Goal: Find specific page/section: Find specific page/section

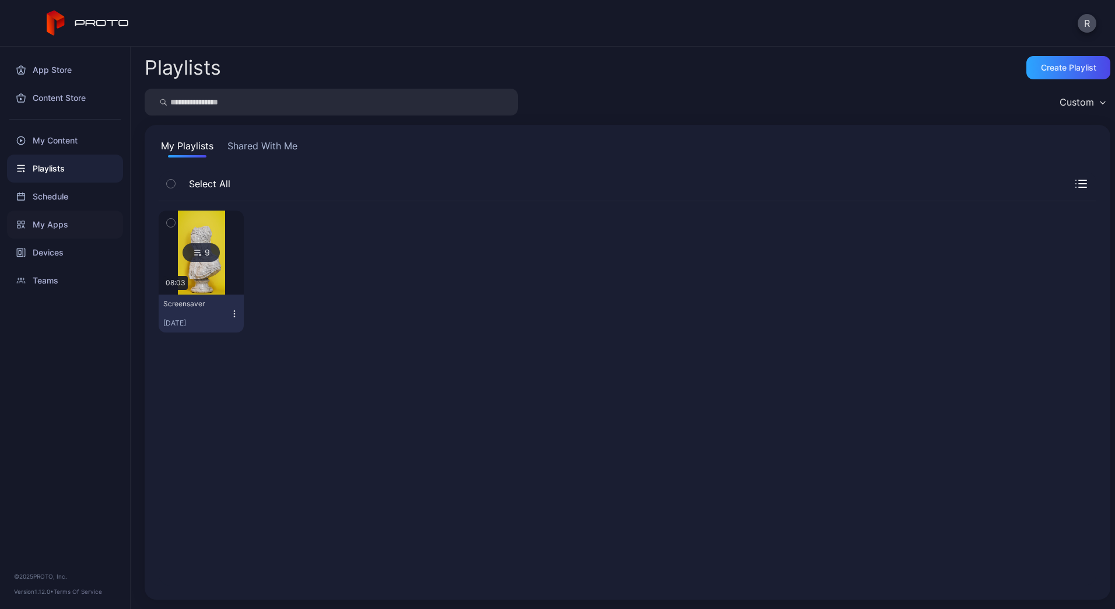
click at [59, 219] on div "My Apps" at bounding box center [65, 225] width 116 height 28
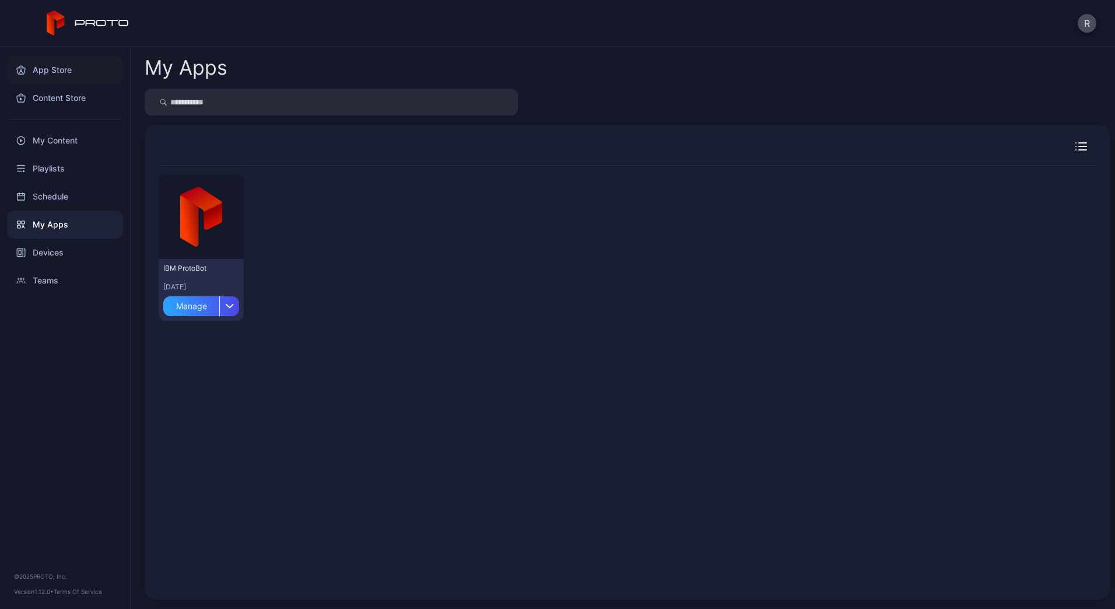
click at [65, 59] on div "App Store" at bounding box center [65, 70] width 116 height 28
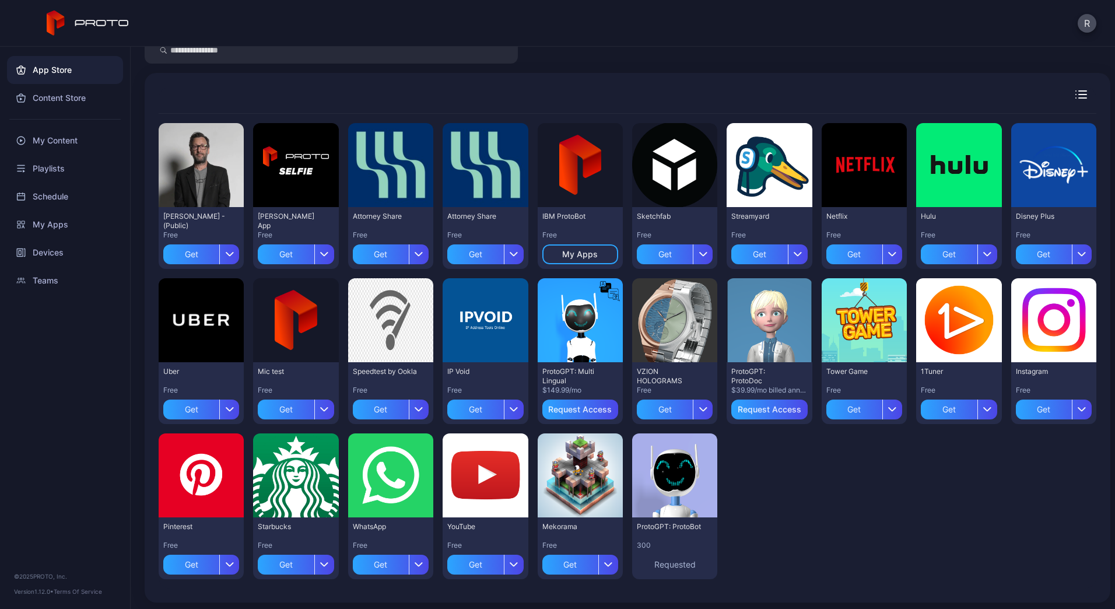
scroll to position [51, 0]
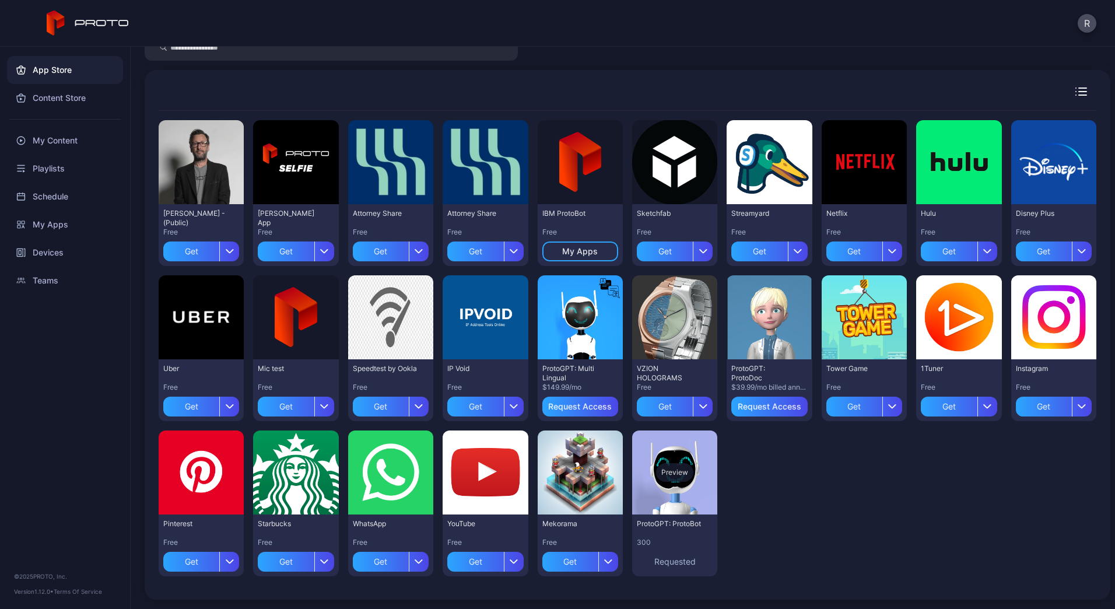
click at [672, 483] on div "Preview" at bounding box center [674, 472] width 85 height 84
